Goal: Information Seeking & Learning: Learn about a topic

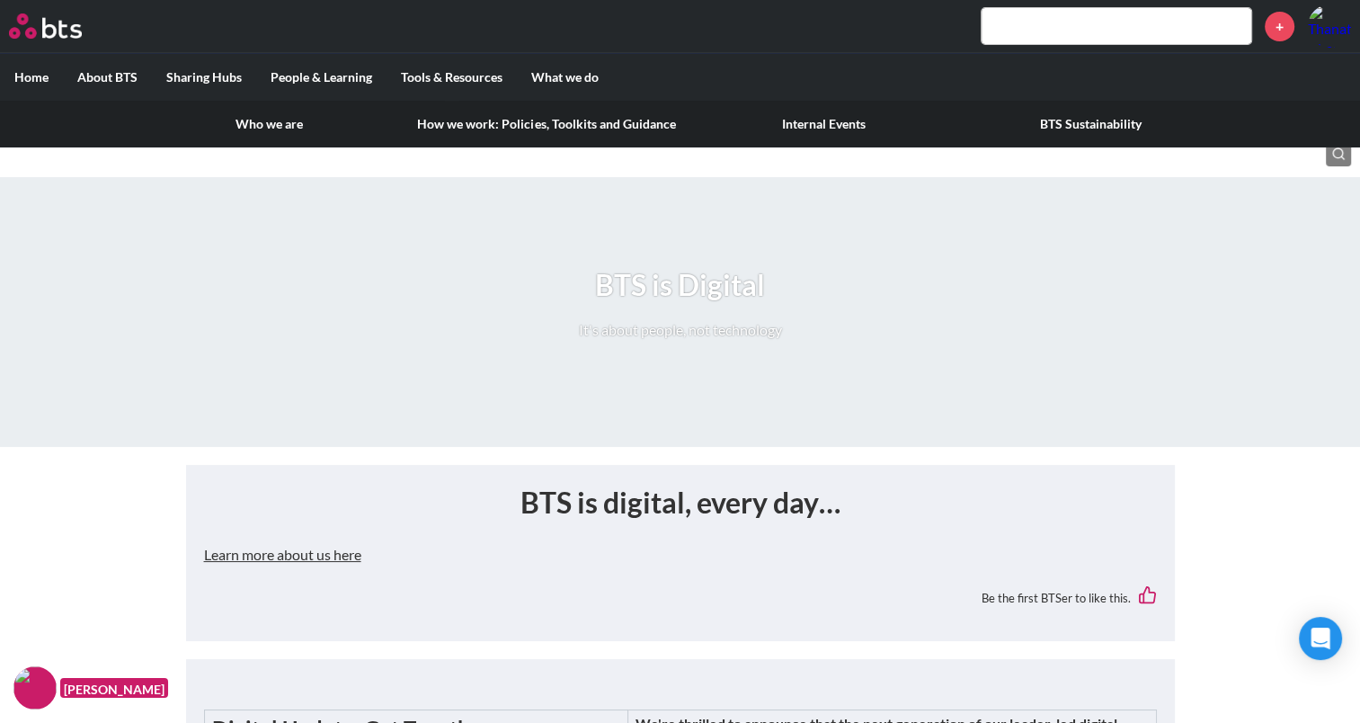
click at [557, 122] on link "How we work: Policies, Toolkits and Guidance" at bounding box center [546, 124] width 287 height 47
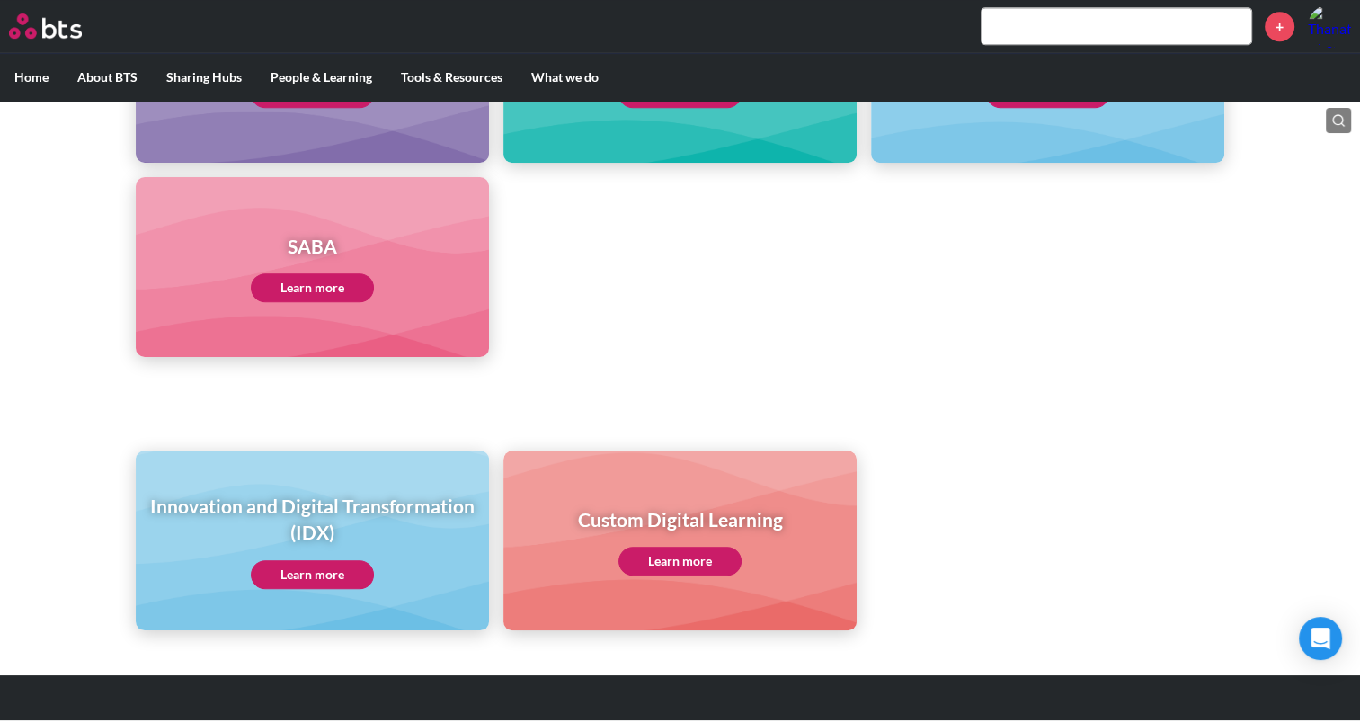
scroll to position [927, 0]
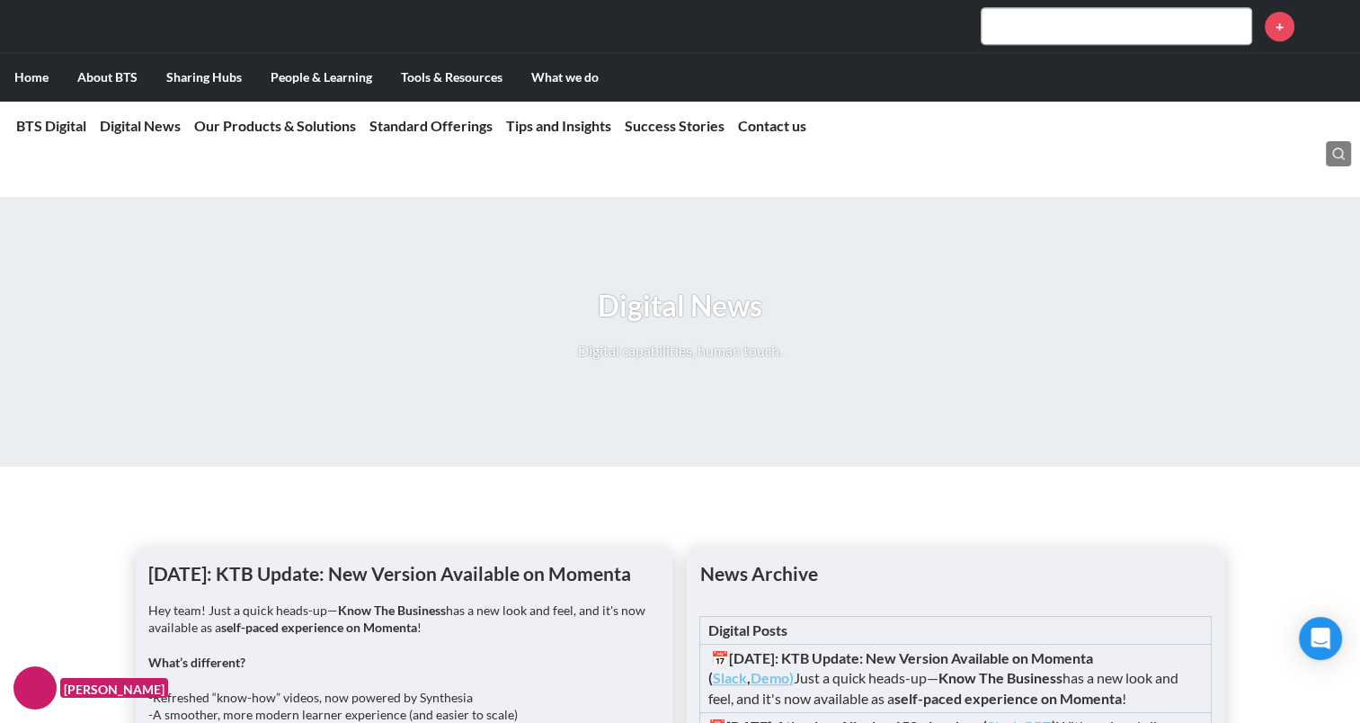
scroll to position [1618, 0]
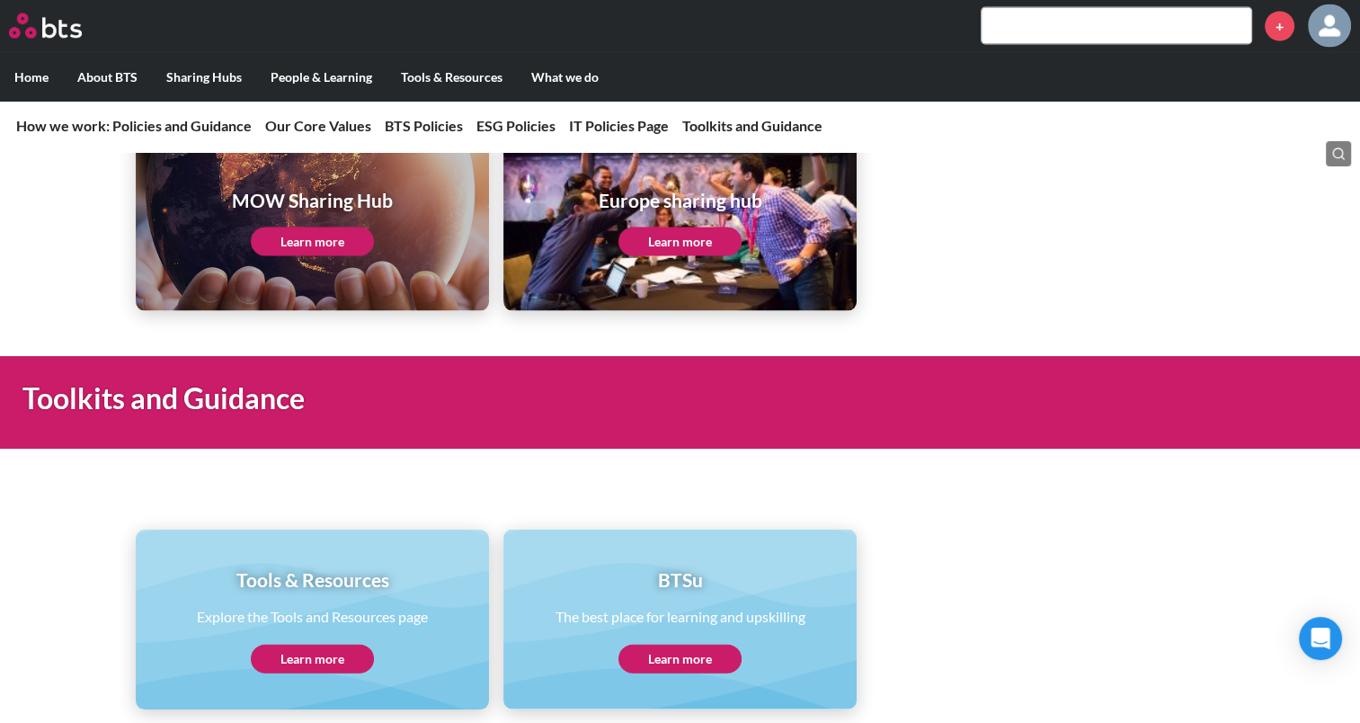
scroll to position [3724, 0]
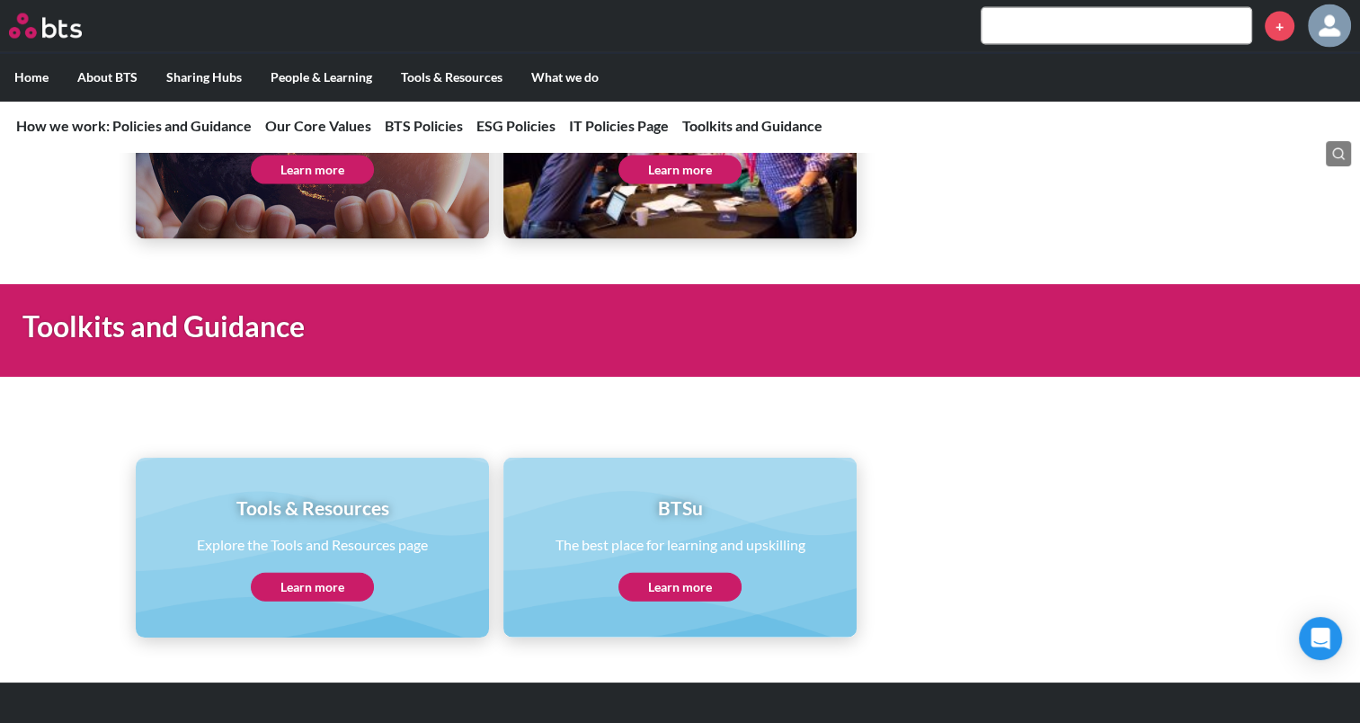
click at [338, 572] on link "Learn more" at bounding box center [312, 586] width 123 height 29
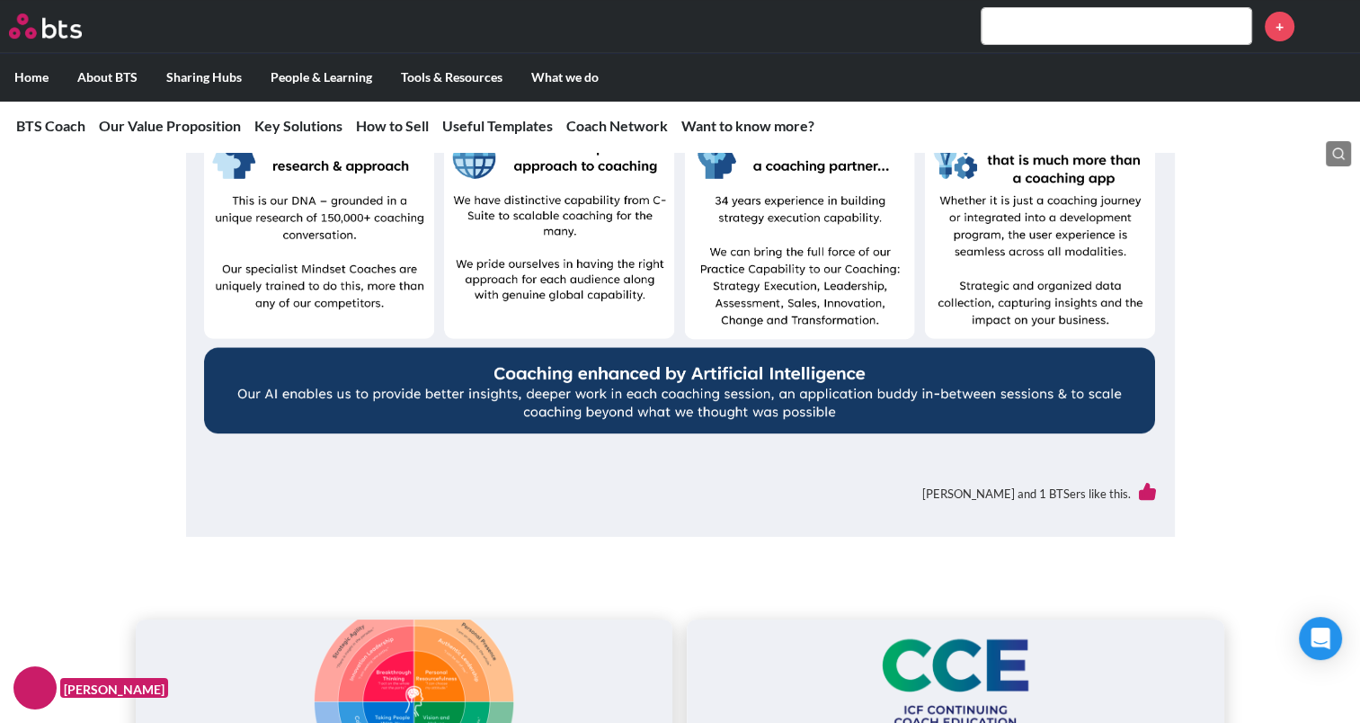
scroll to position [989, 0]
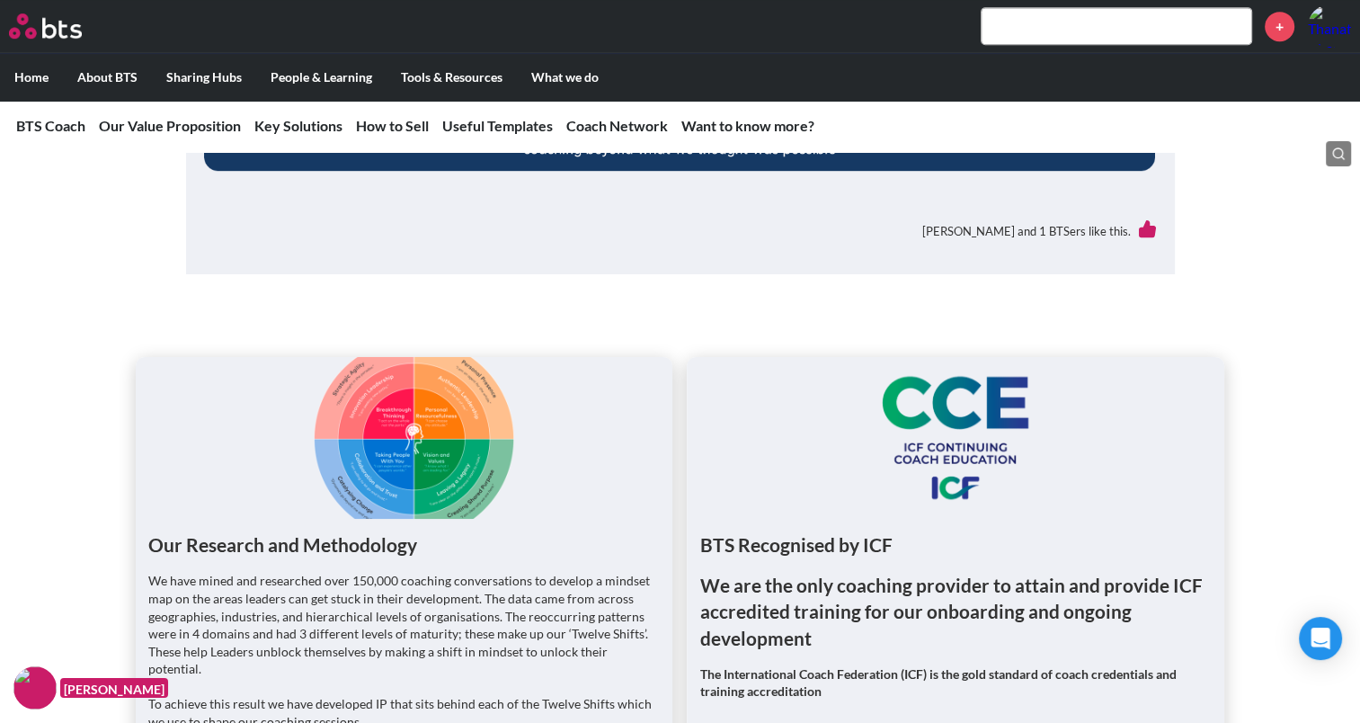
click at [438, 463] on figure at bounding box center [404, 438] width 537 height 162
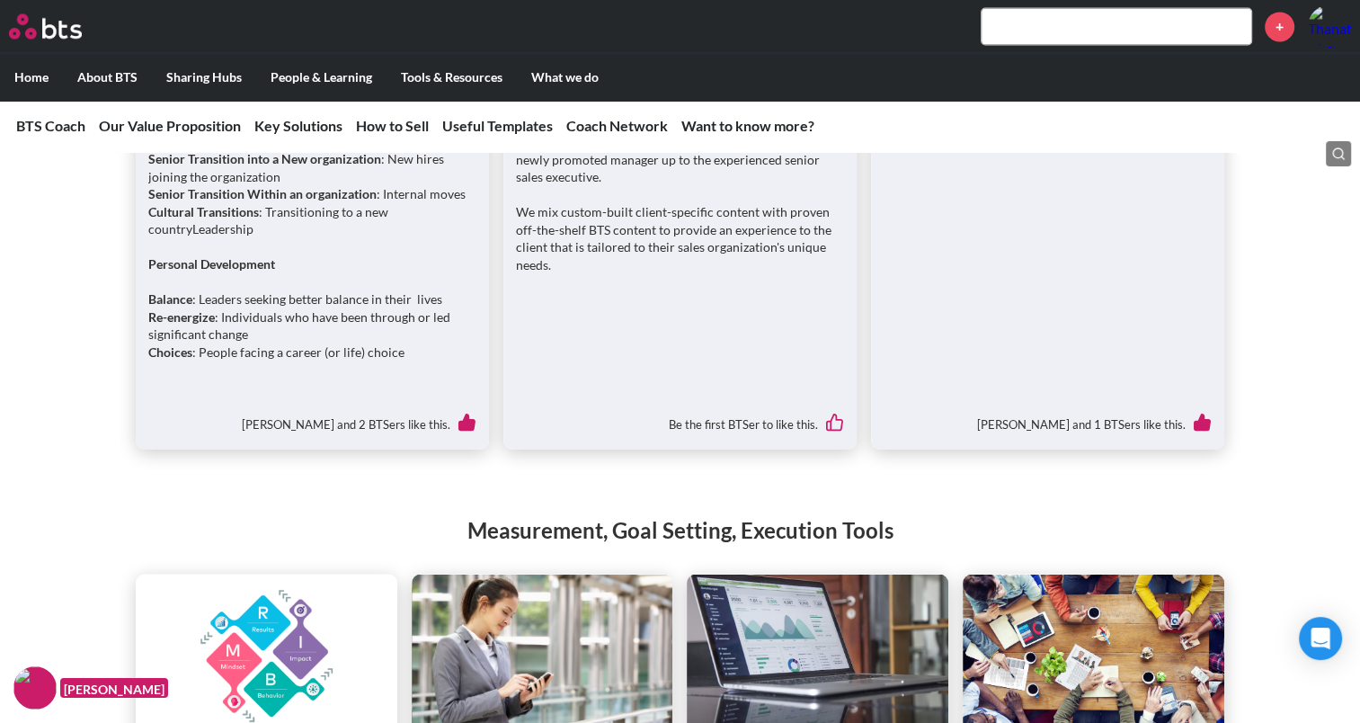
scroll to position [3325, 0]
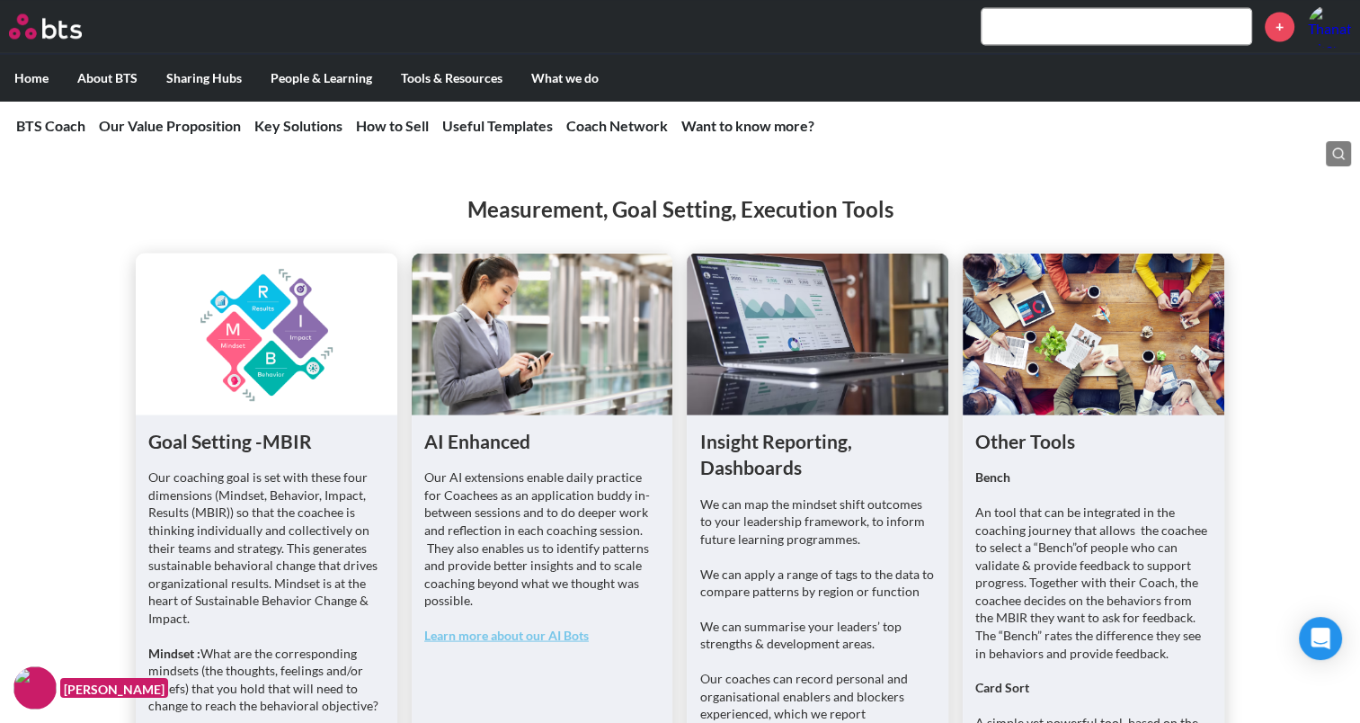
drag, startPoint x: 262, startPoint y: 323, endPoint x: 102, endPoint y: 391, distance: 173.9
click at [102, 391] on div "Measurement, Goal Setting, Execution Tools Goal Setting -MBIR Our coaching goal…" at bounding box center [680, 664] width 1360 height 1014
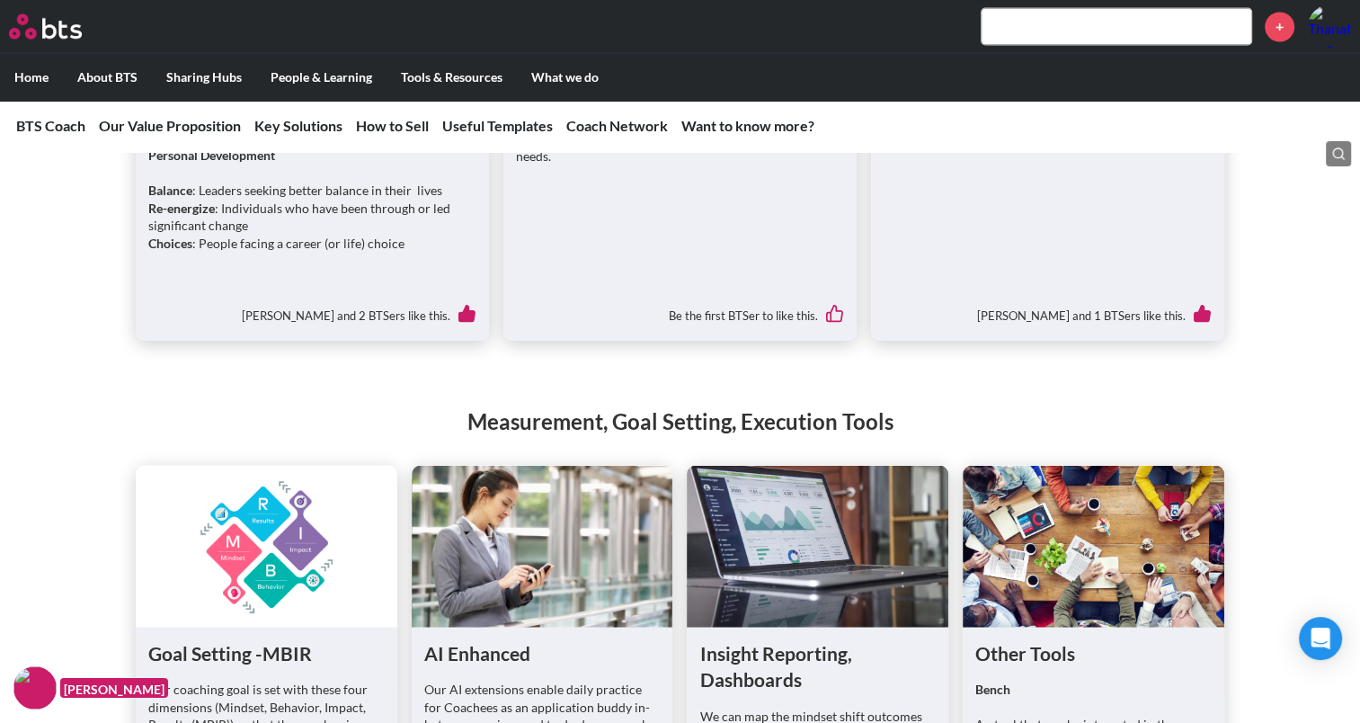
scroll to position [3145, 0]
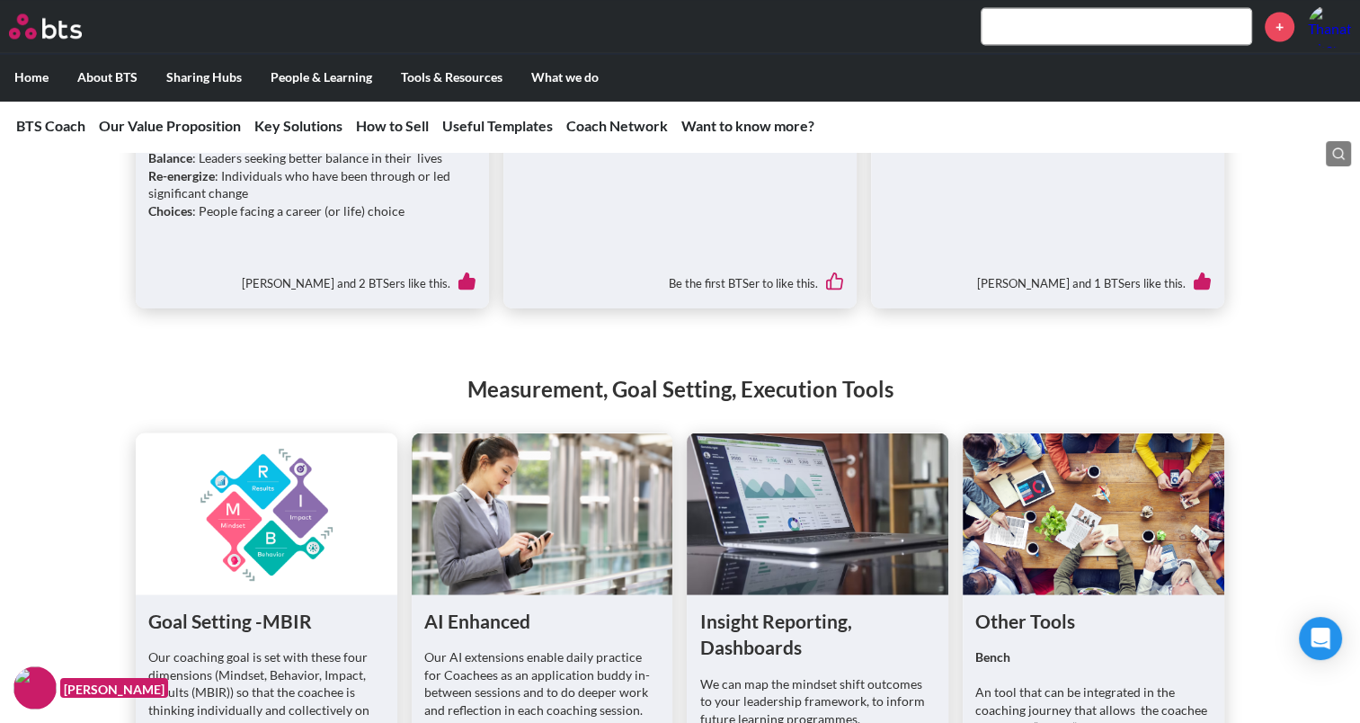
drag, startPoint x: 289, startPoint y: 475, endPoint x: 244, endPoint y: 507, distance: 55.4
click at [255, 501] on figure at bounding box center [267, 513] width 262 height 162
click at [226, 519] on figure at bounding box center [267, 513] width 262 height 162
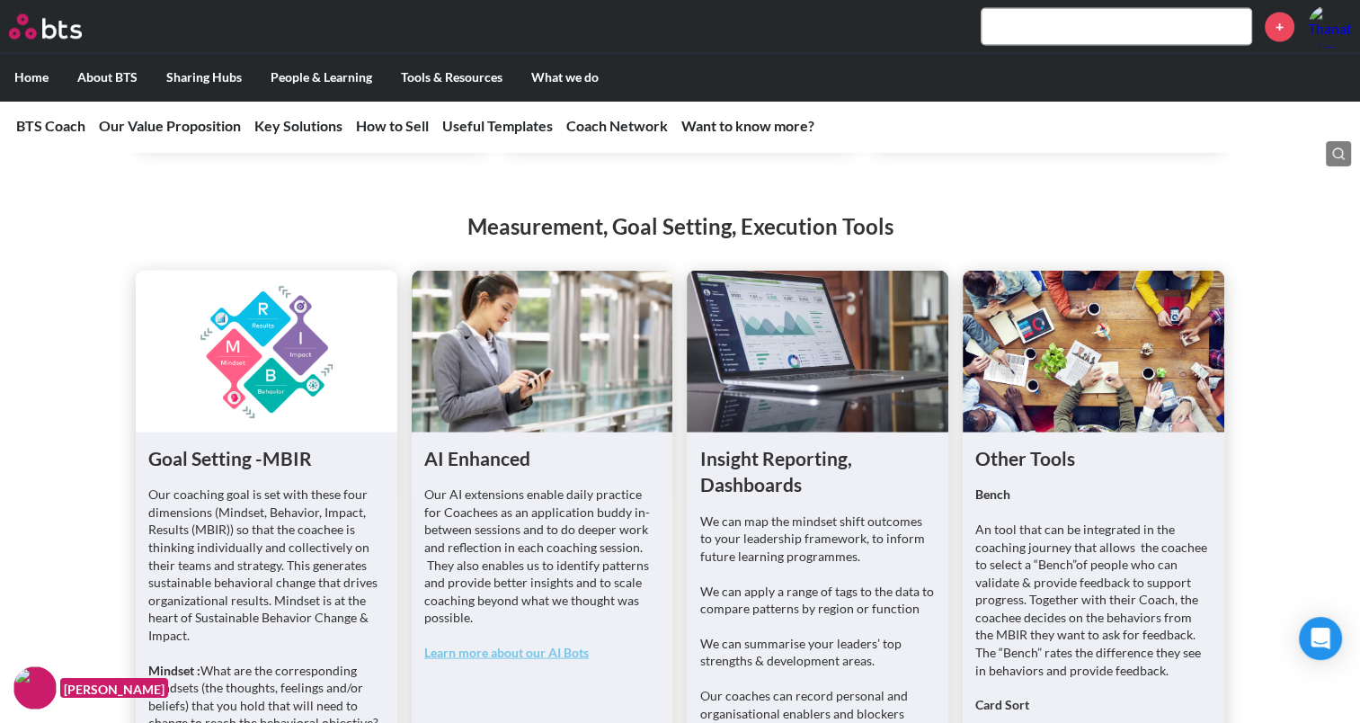
scroll to position [3325, 0]
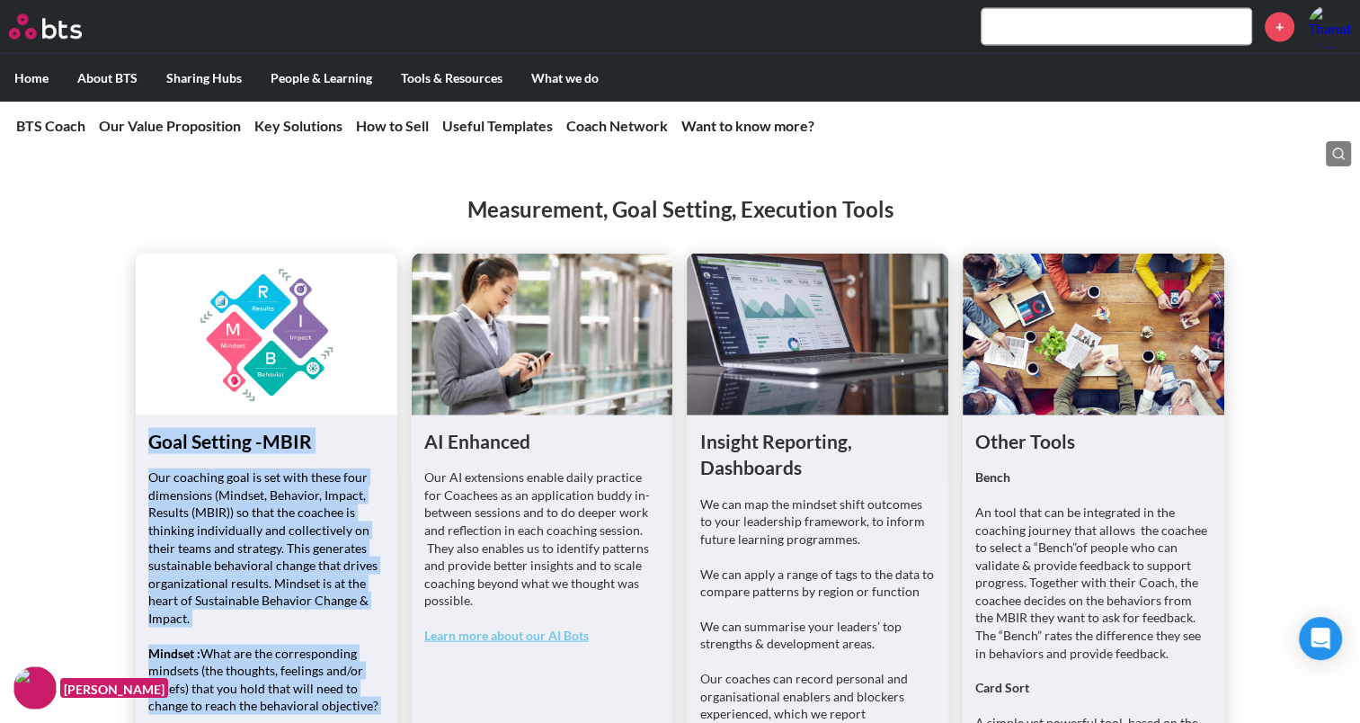
drag, startPoint x: 332, startPoint y: 363, endPoint x: 457, endPoint y: 316, distance: 134.2
click at [461, 316] on ul "Goal Setting -MBIR Our coaching goal is set with these four dimensions (Mindset…" at bounding box center [679, 712] width 1087 height 918
click at [299, 467] on p "Our coaching goal is set with these four dimensions (Mindset, Behavior, Impact,…" at bounding box center [266, 546] width 236 height 158
click at [323, 427] on h1 "Goal Setting -MBIR" at bounding box center [266, 440] width 236 height 26
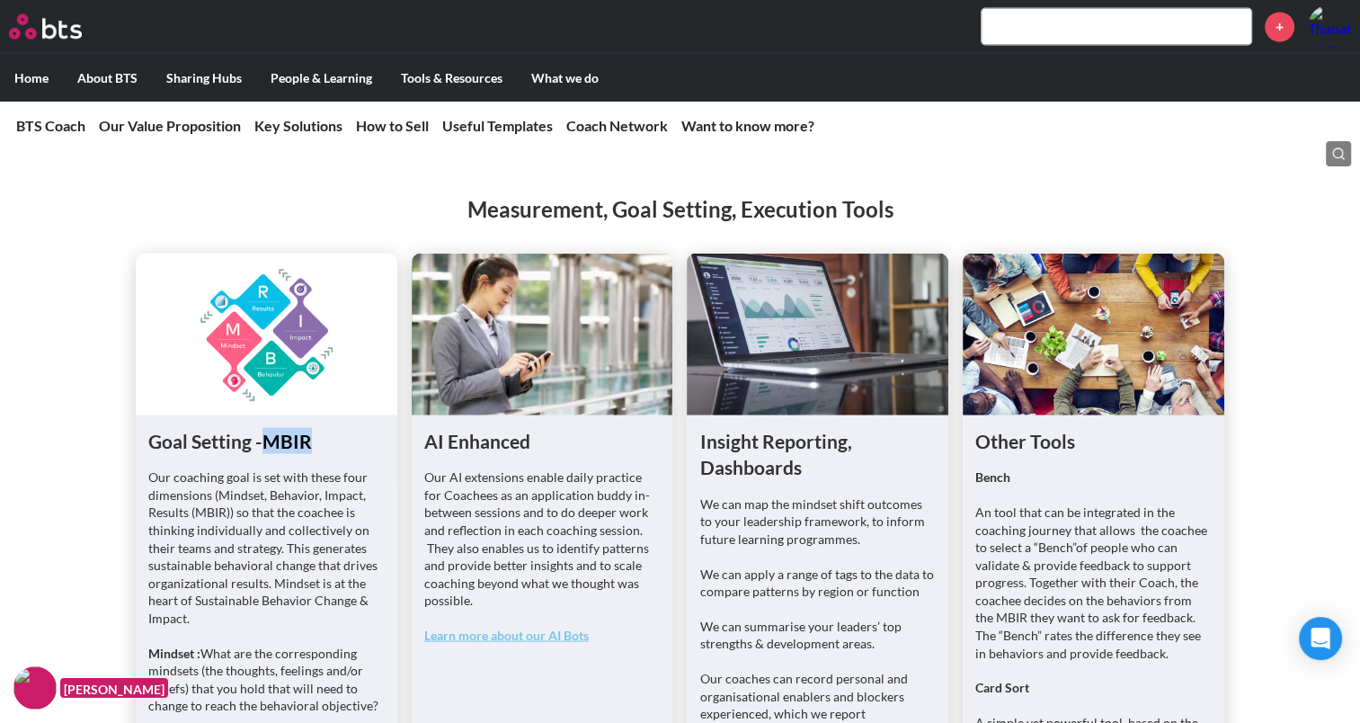
drag, startPoint x: 322, startPoint y: 419, endPoint x: 262, endPoint y: 410, distance: 60.9
click at [262, 427] on h1 "Goal Setting -MBIR" at bounding box center [266, 440] width 236 height 26
copy h1 "MBIR"
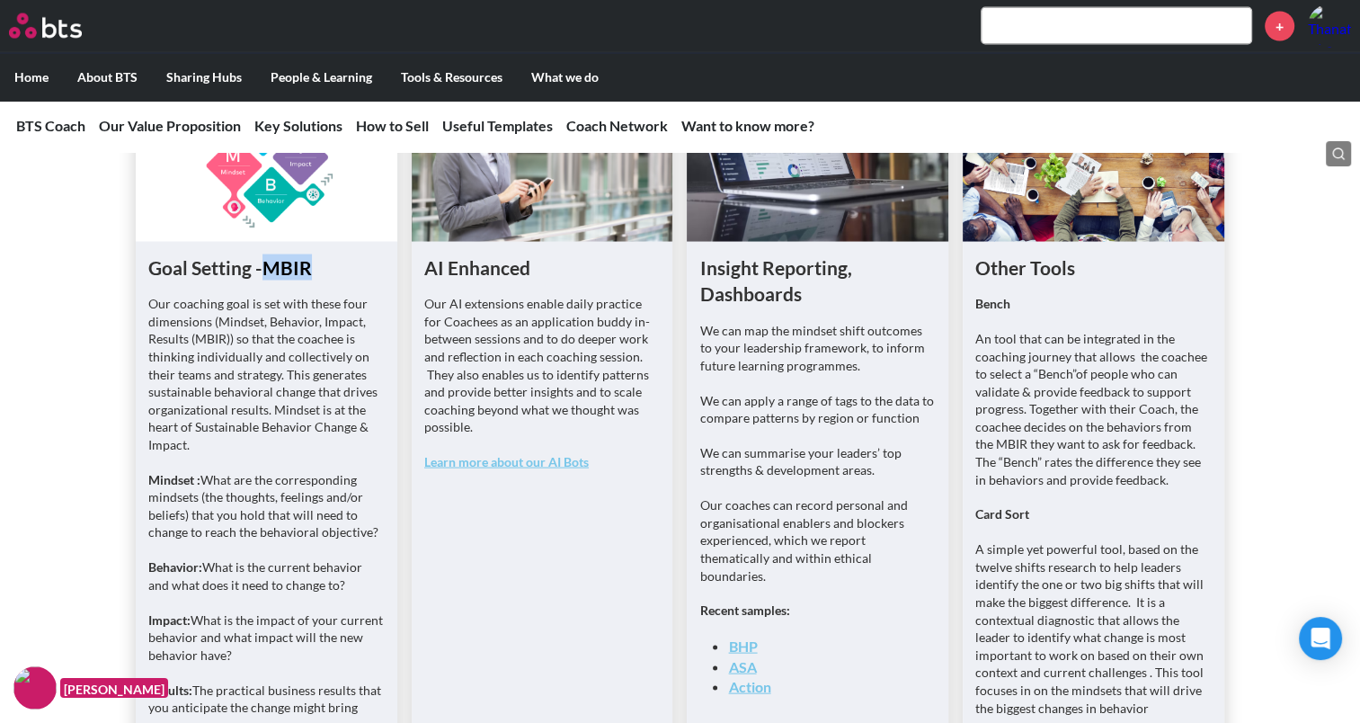
scroll to position [3505, 0]
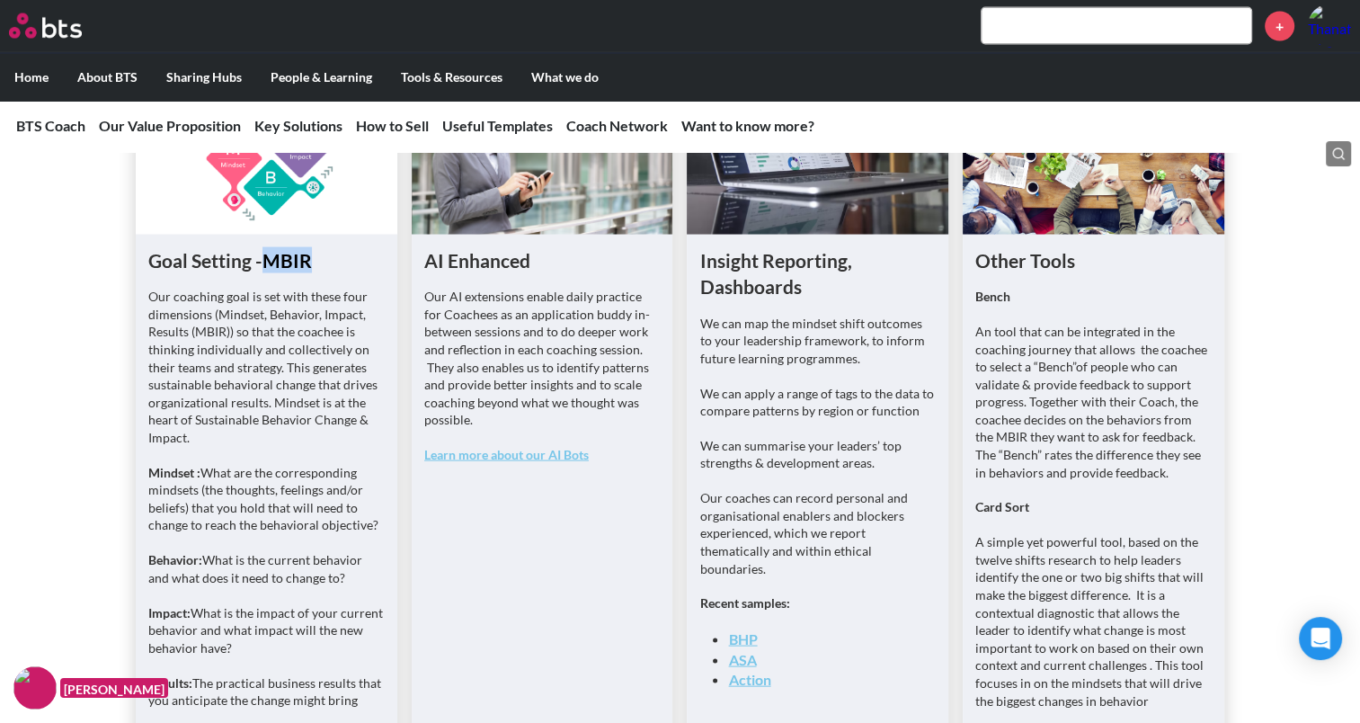
click at [275, 247] on h1 "Goal Setting -MBIR" at bounding box center [266, 260] width 236 height 26
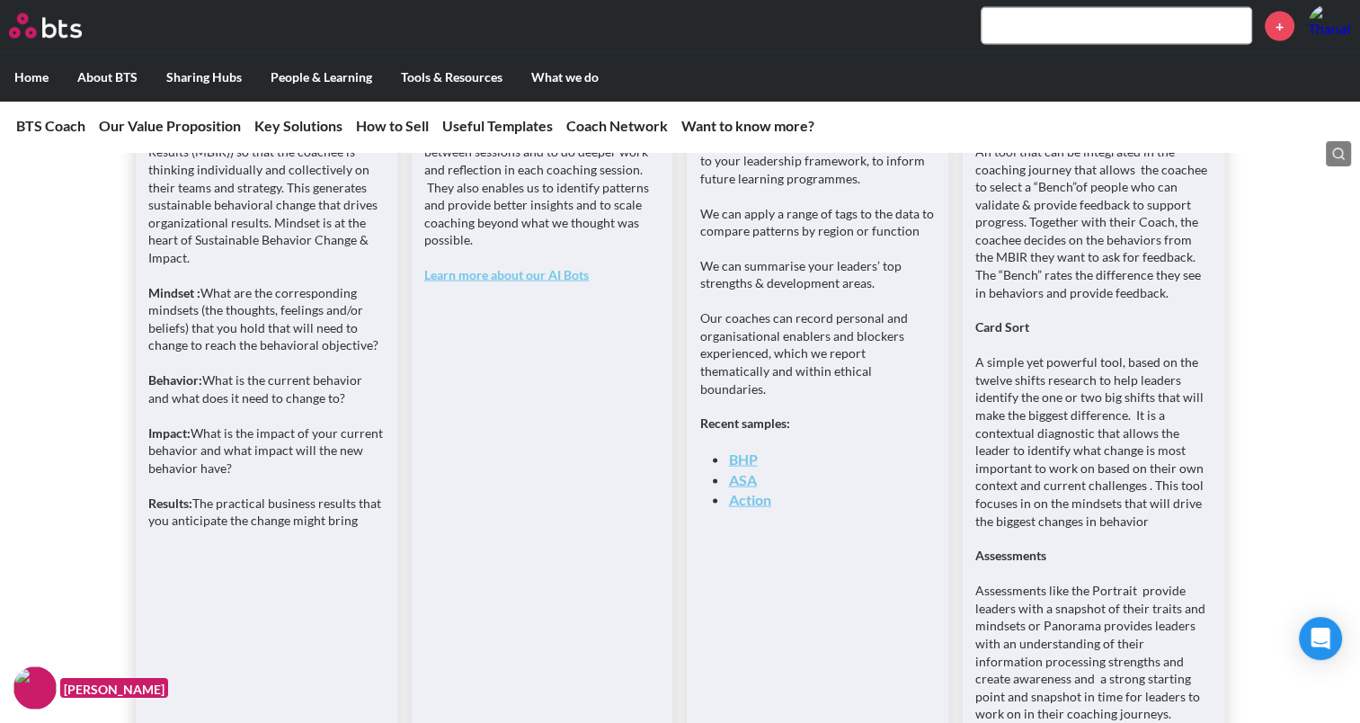
drag, startPoint x: 377, startPoint y: 501, endPoint x: 359, endPoint y: 489, distance: 21.4
click at [359, 494] on p "Results: The practical business results that you anticipate the change might br…" at bounding box center [266, 511] width 236 height 35
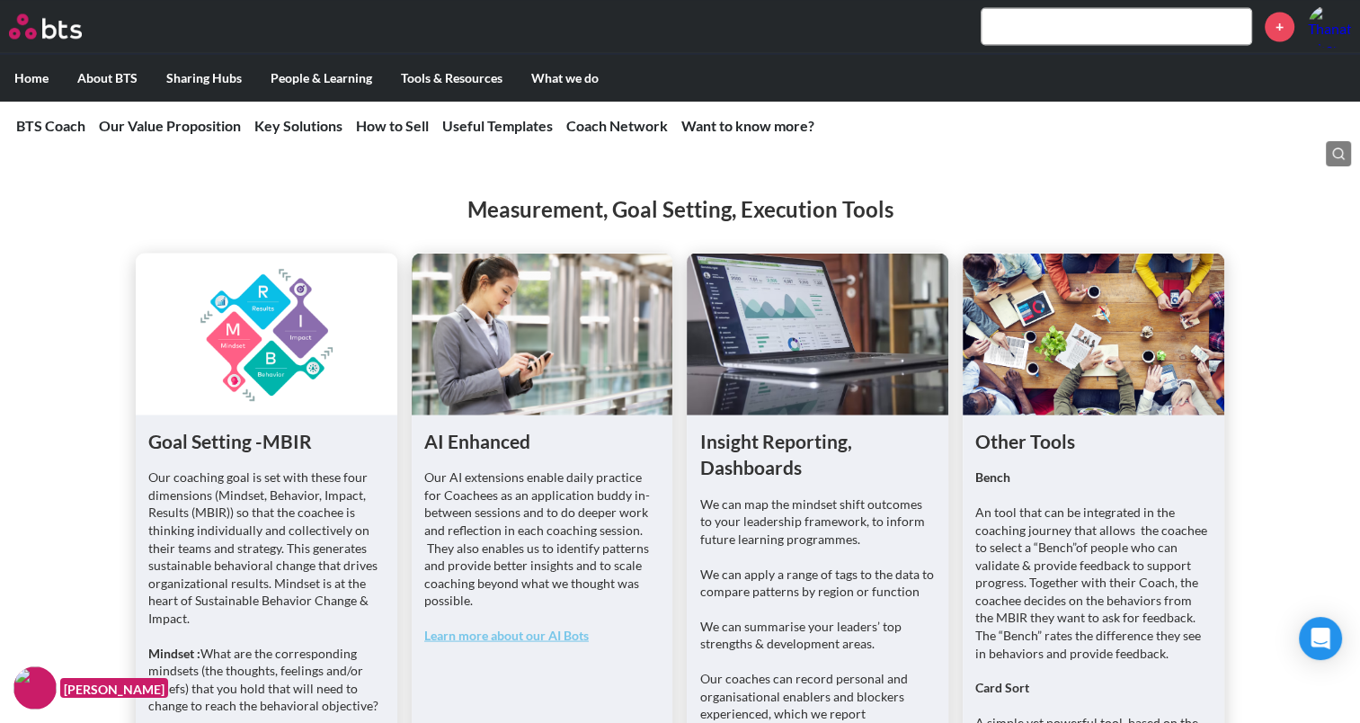
click at [170, 381] on figure at bounding box center [267, 334] width 262 height 162
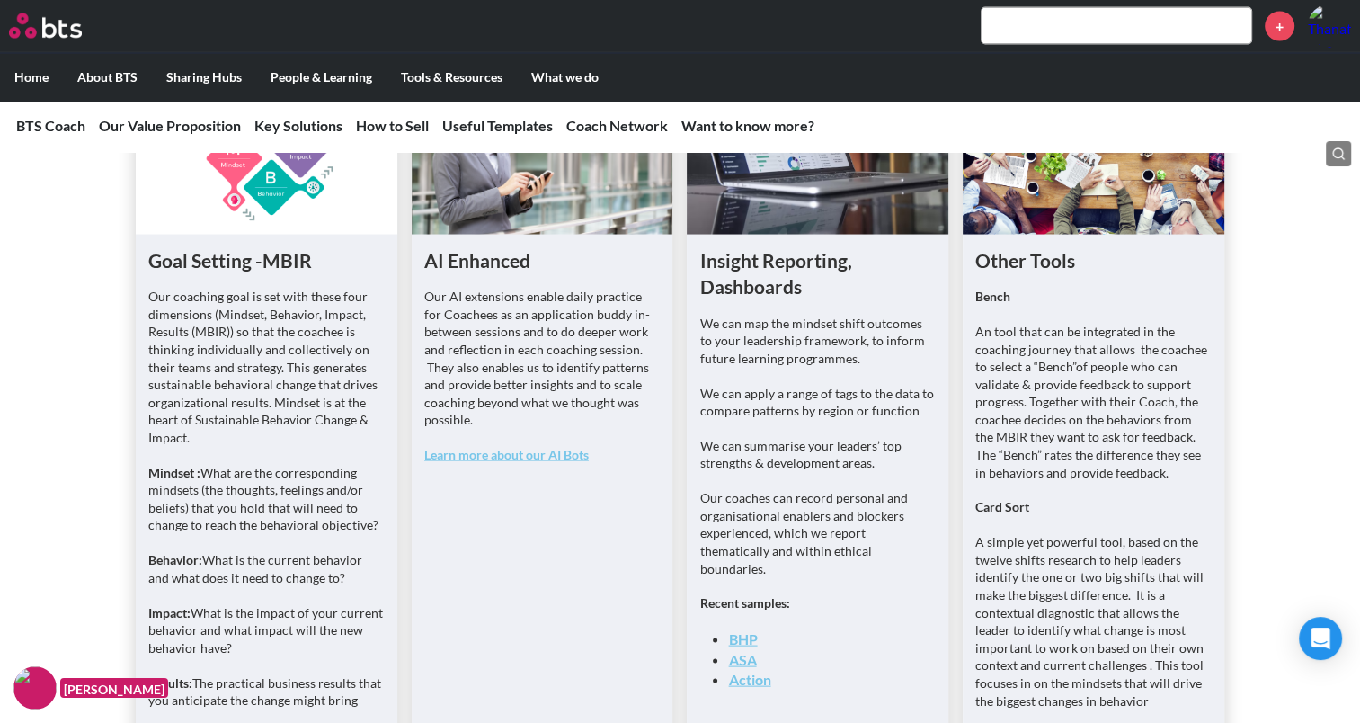
click at [164, 262] on div "Goal Setting -MBIR Our coaching goal is set with these four dimensions (Mindset…" at bounding box center [266, 492] width 236 height 490
drag, startPoint x: 147, startPoint y: 273, endPoint x: 352, endPoint y: 676, distance: 451.8
click at [352, 676] on div "Our coaching goal is set with these four dimensions (Mindset, Behavior, Impact,…" at bounding box center [266, 507] width 236 height 439
copy div "Our coaching goal is set with these four dimensions (Mindset, Behavior, Impact,…"
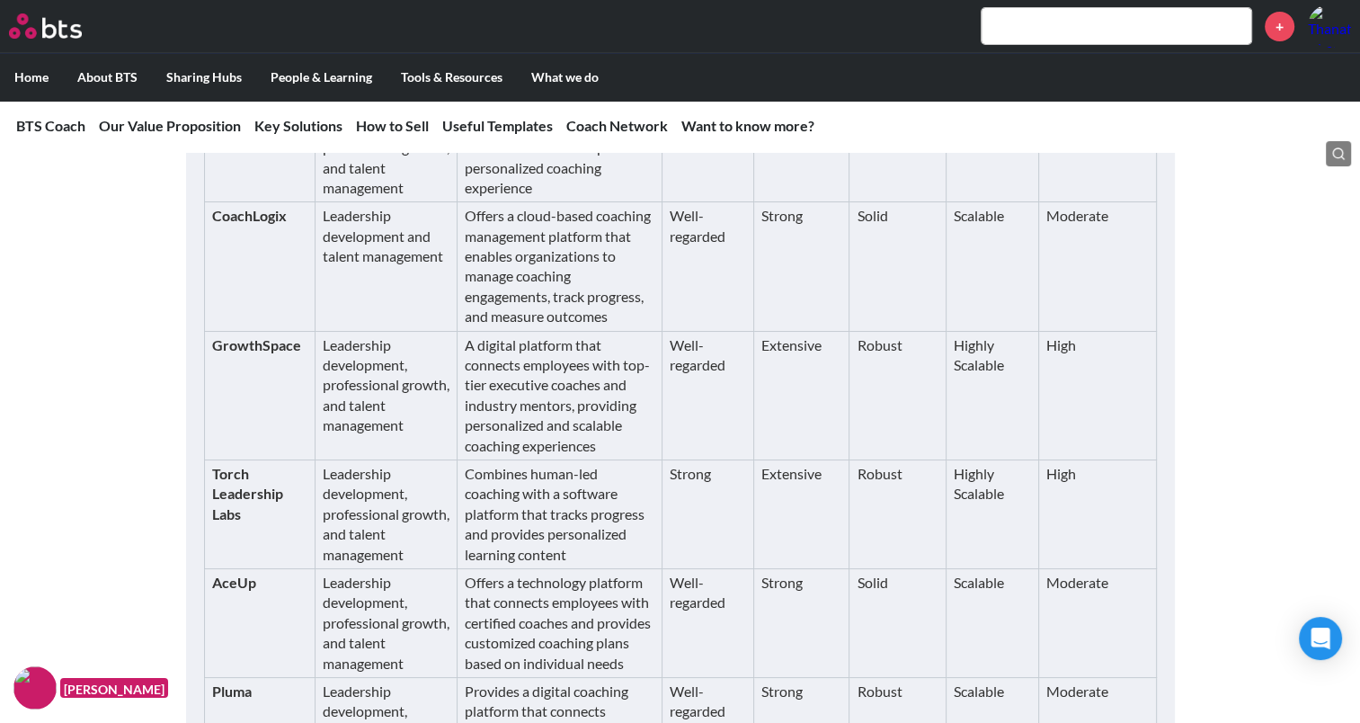
scroll to position [7100, 0]
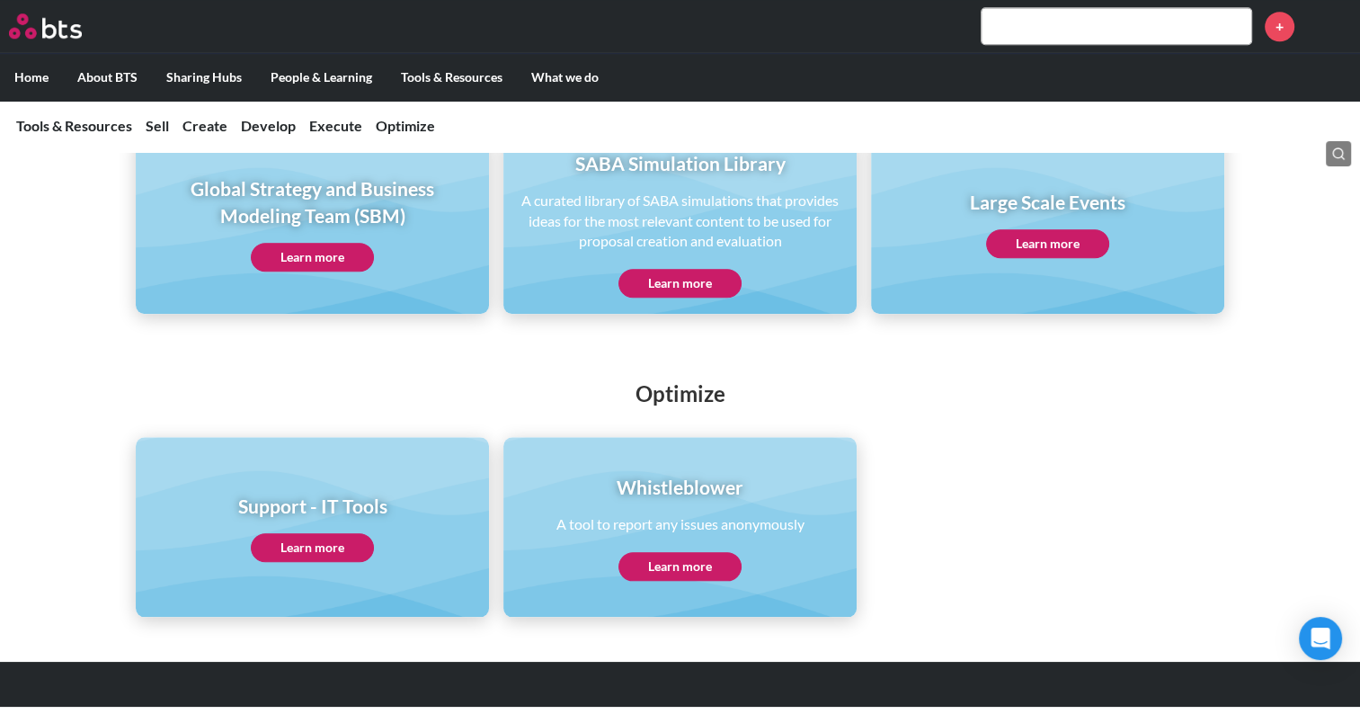
scroll to position [1275, 0]
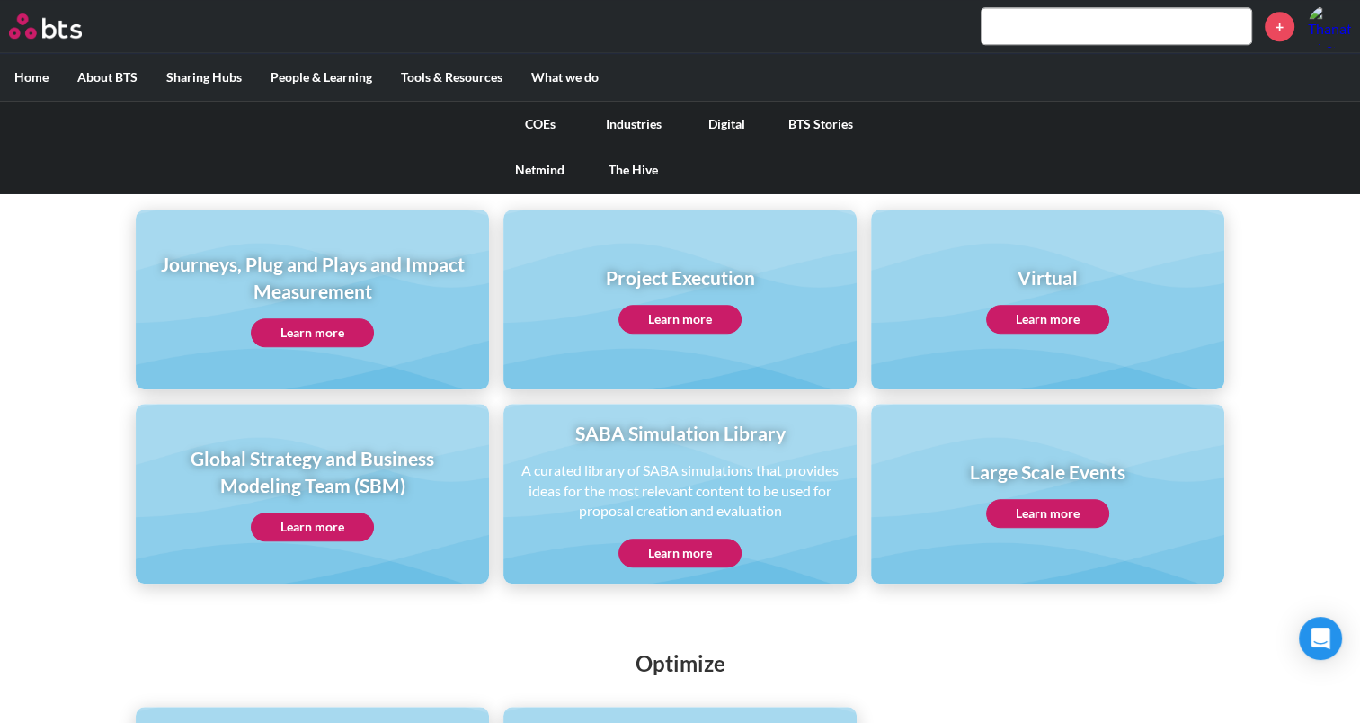
click at [733, 117] on link "Digital" at bounding box center [726, 124] width 93 height 47
